Goal: Check status: Check status

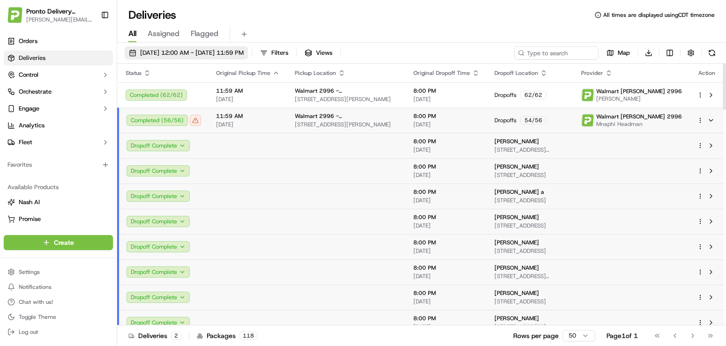
click at [166, 53] on span "[DATE] 12:00 AM - [DATE] 11:59 PM" at bounding box center [192, 53] width 104 height 8
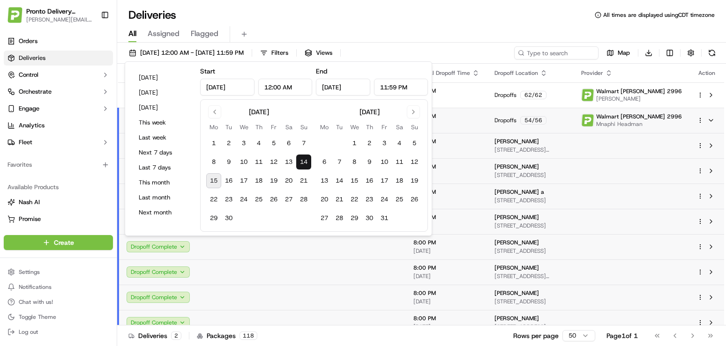
click at [214, 177] on button "15" at bounding box center [213, 180] width 15 height 15
type input "[DATE]"
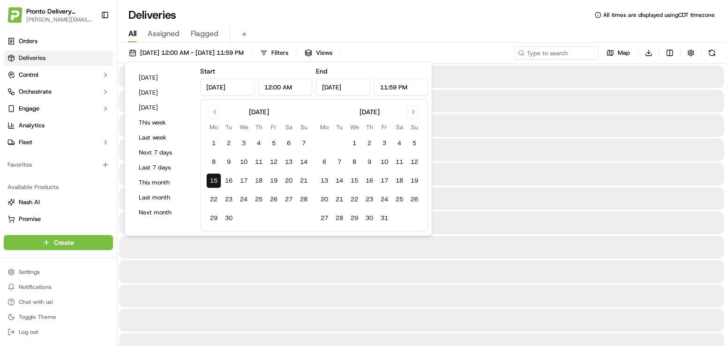
click at [213, 177] on button "15" at bounding box center [213, 180] width 15 height 15
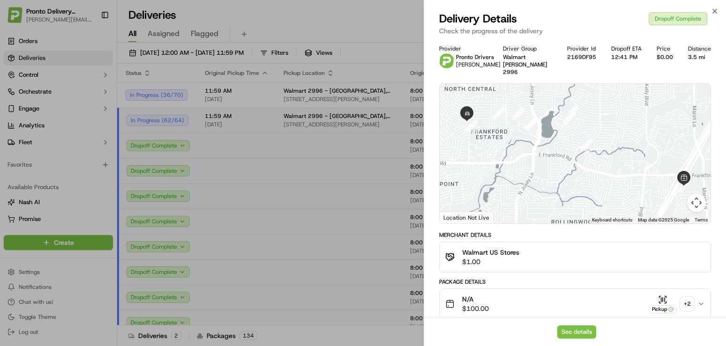
click at [249, 238] on body "Pronto Delivery Service [EMAIL_ADDRESS][DOMAIN_NAME] Toggle Sidebar Orders Deli…" at bounding box center [363, 173] width 726 height 346
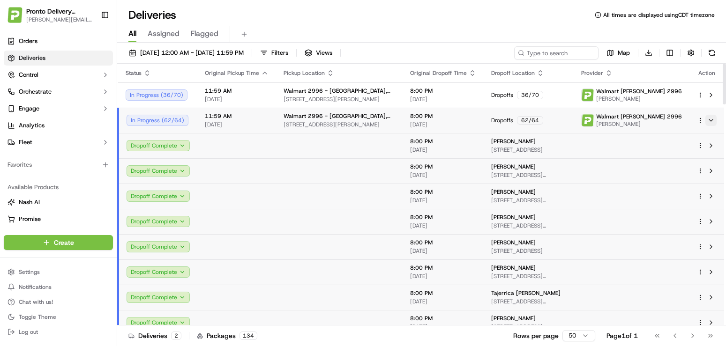
click at [710, 119] on button at bounding box center [710, 120] width 11 height 11
